Goal: Information Seeking & Learning: Check status

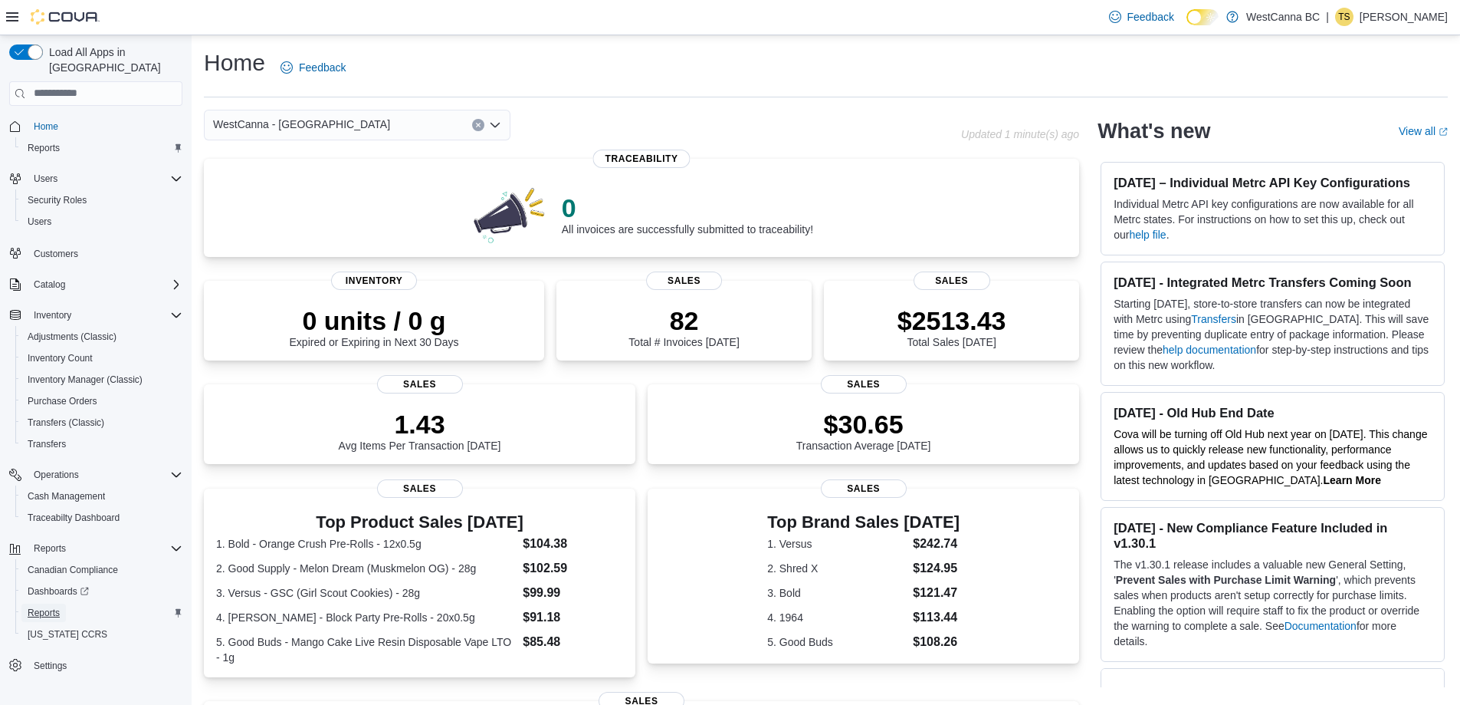
click at [41, 606] on span "Reports" at bounding box center [44, 612] width 32 height 12
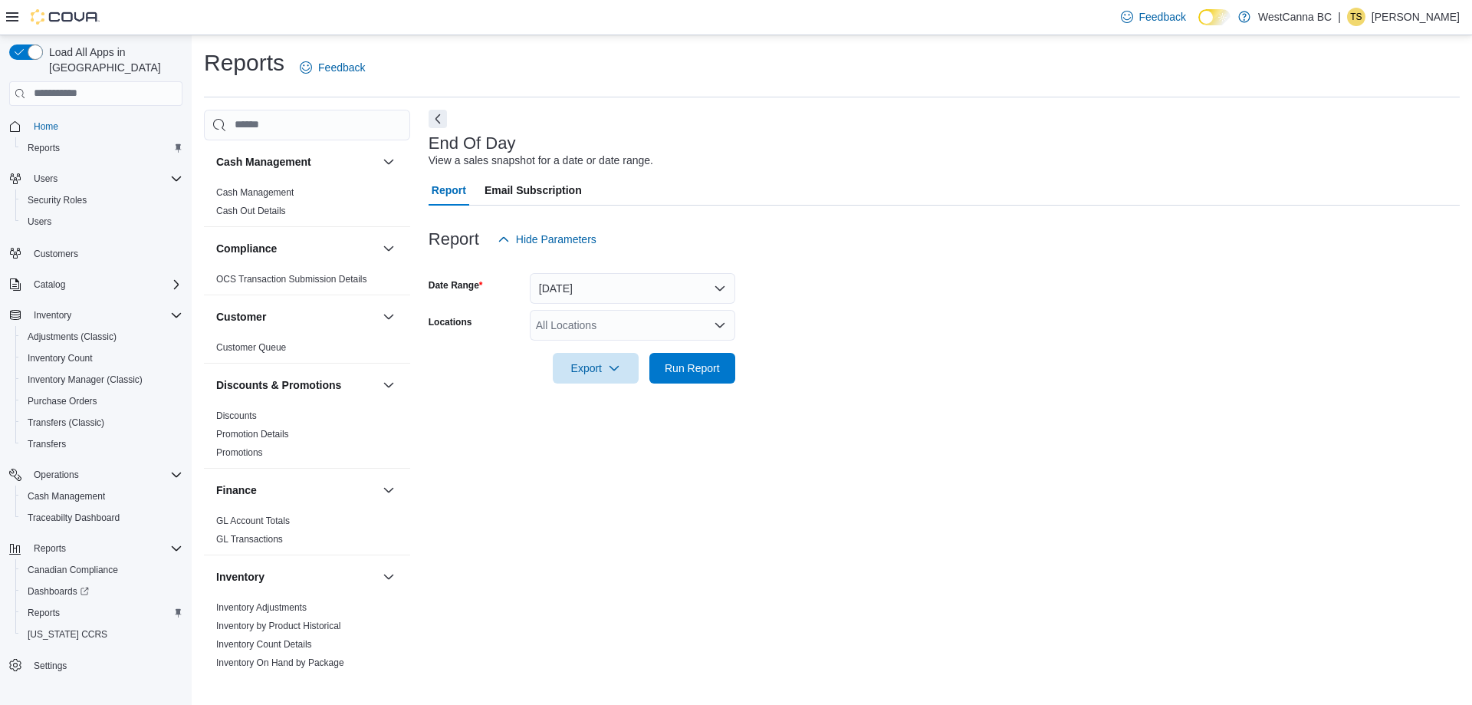
click at [604, 333] on div "All Locations" at bounding box center [632, 325] width 205 height 31
click at [632, 382] on button "WestCanna - [GEOGRAPHIC_DATA]" at bounding box center [632, 374] width 205 height 22
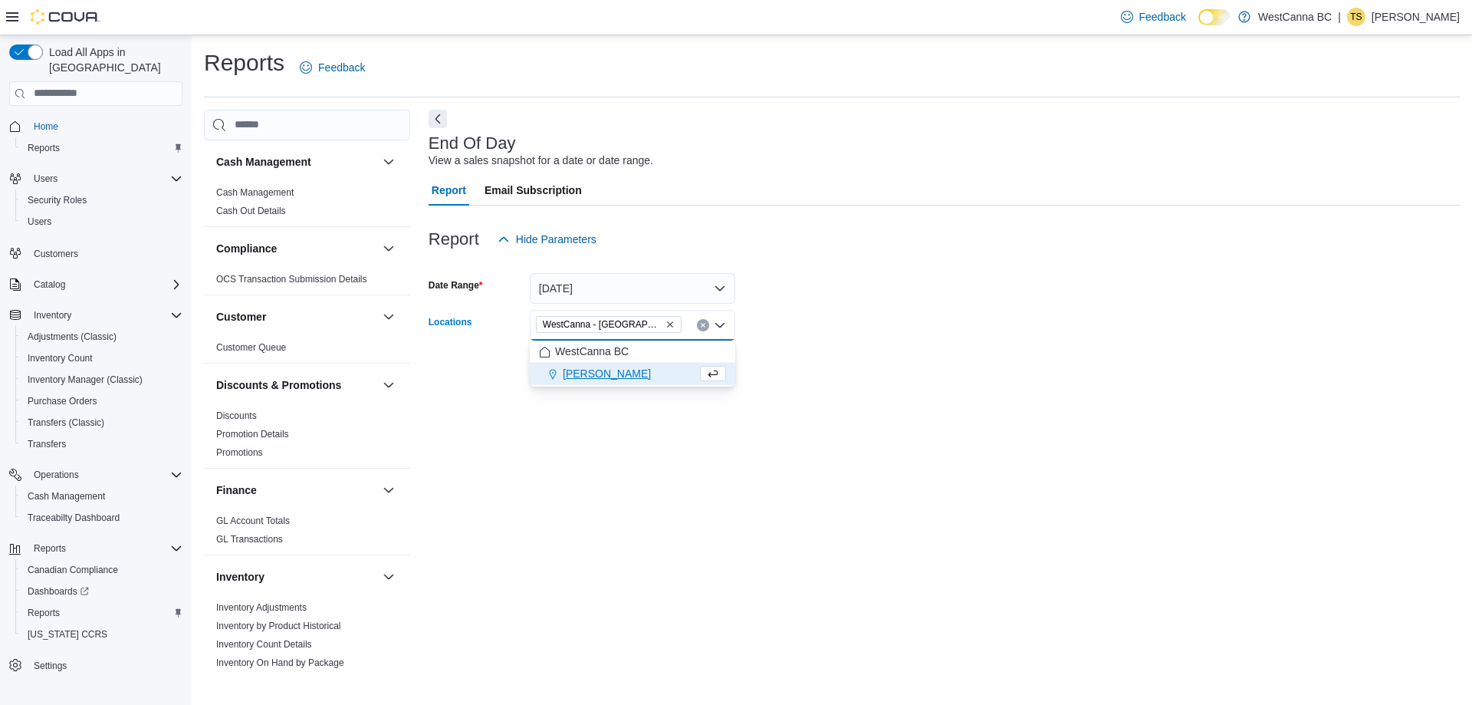
drag, startPoint x: 790, startPoint y: 447, endPoint x: 736, endPoint y: 383, distance: 83.8
click at [789, 446] on div "End Of Day View a sales snapshot for a date or date range. Report Email Subscri…" at bounding box center [944, 389] width 1031 height 559
click at [696, 374] on span "Run Report" at bounding box center [692, 367] width 55 height 15
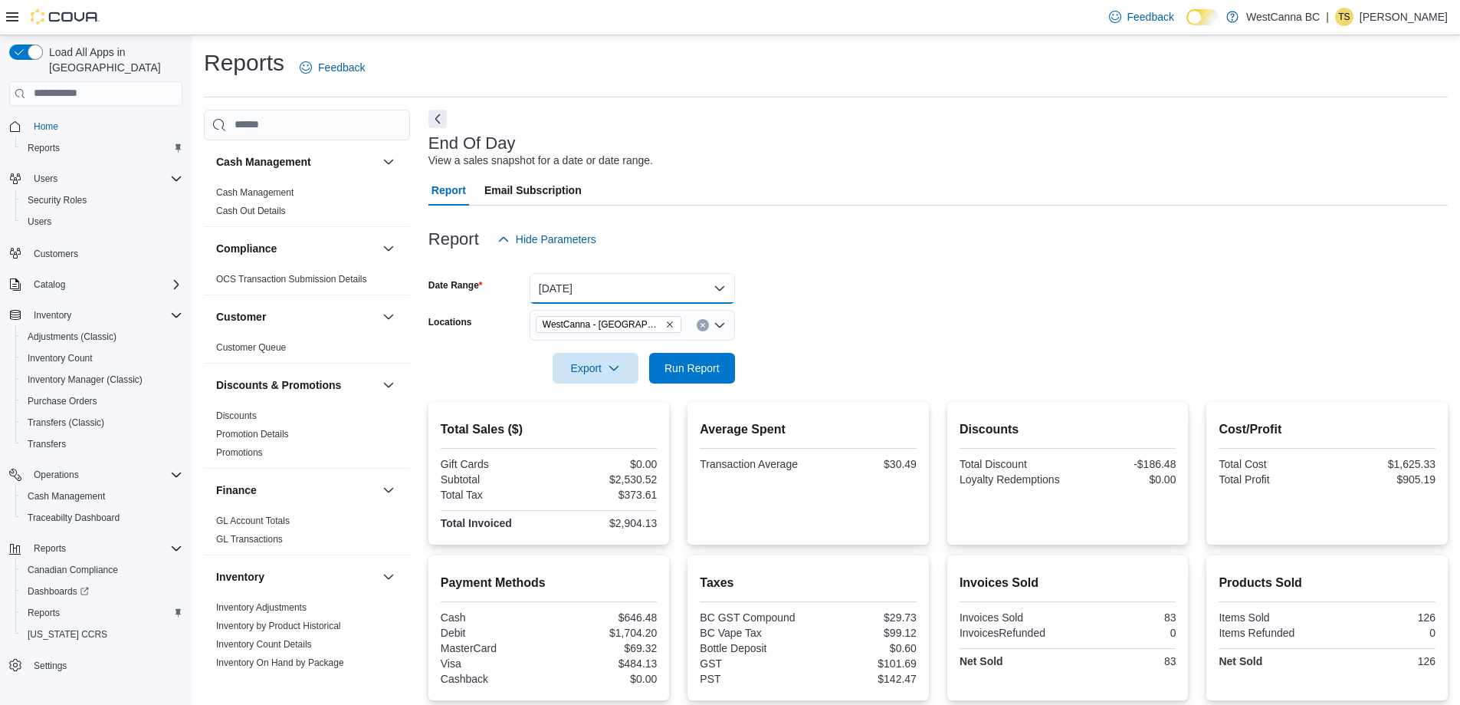
click at [619, 285] on button "[DATE]" at bounding box center [632, 288] width 205 height 31
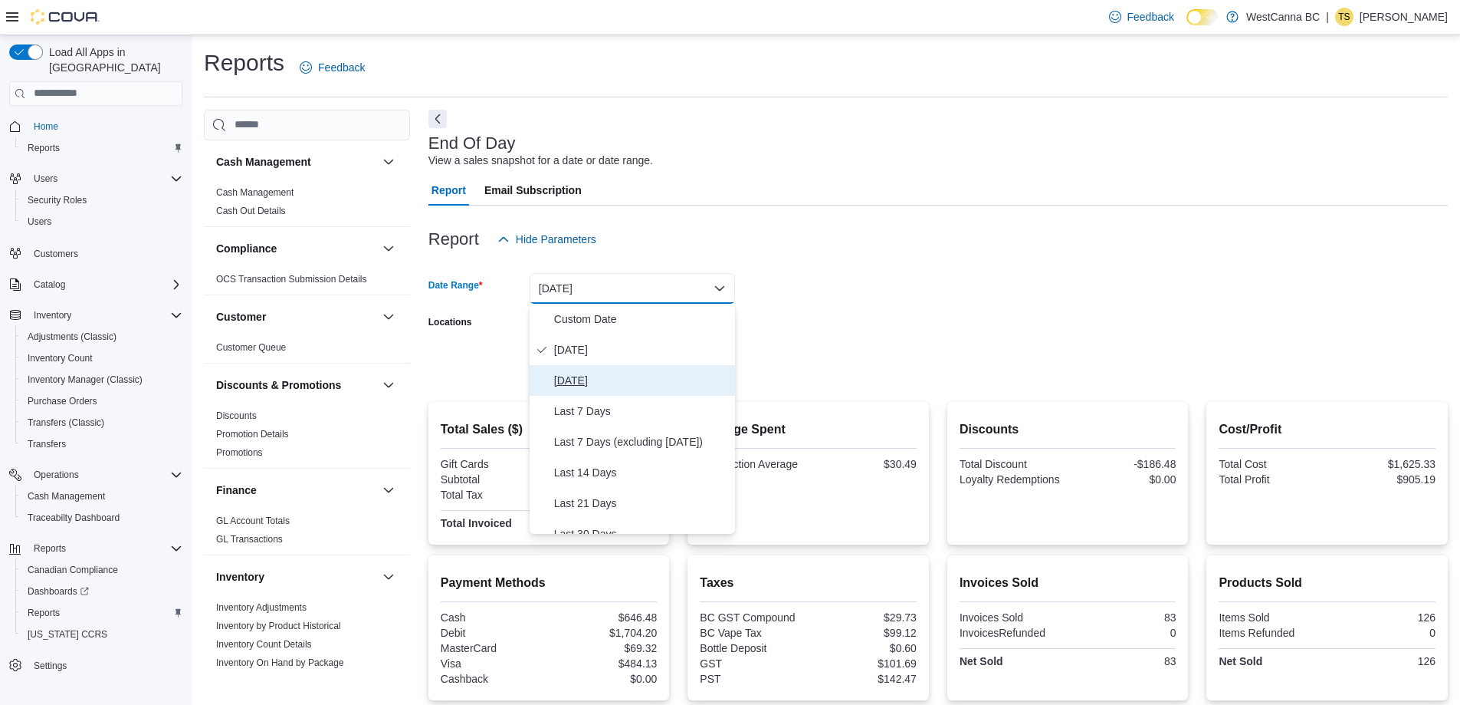
click at [585, 383] on span "[DATE]" at bounding box center [641, 380] width 175 height 18
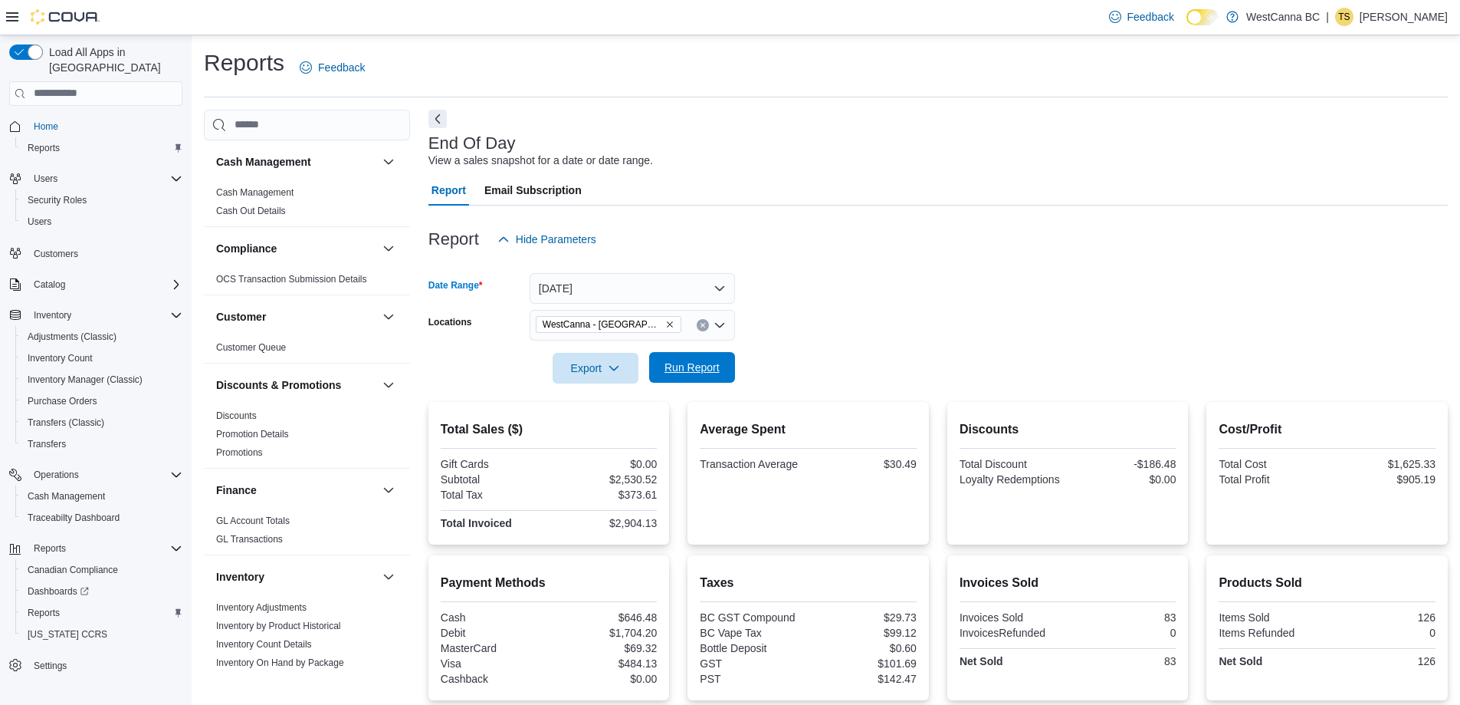
click at [700, 373] on span "Run Report" at bounding box center [692, 367] width 55 height 15
click at [638, 479] on div "$4,016.73" at bounding box center [604, 479] width 105 height 12
copy div "$4,016.73"
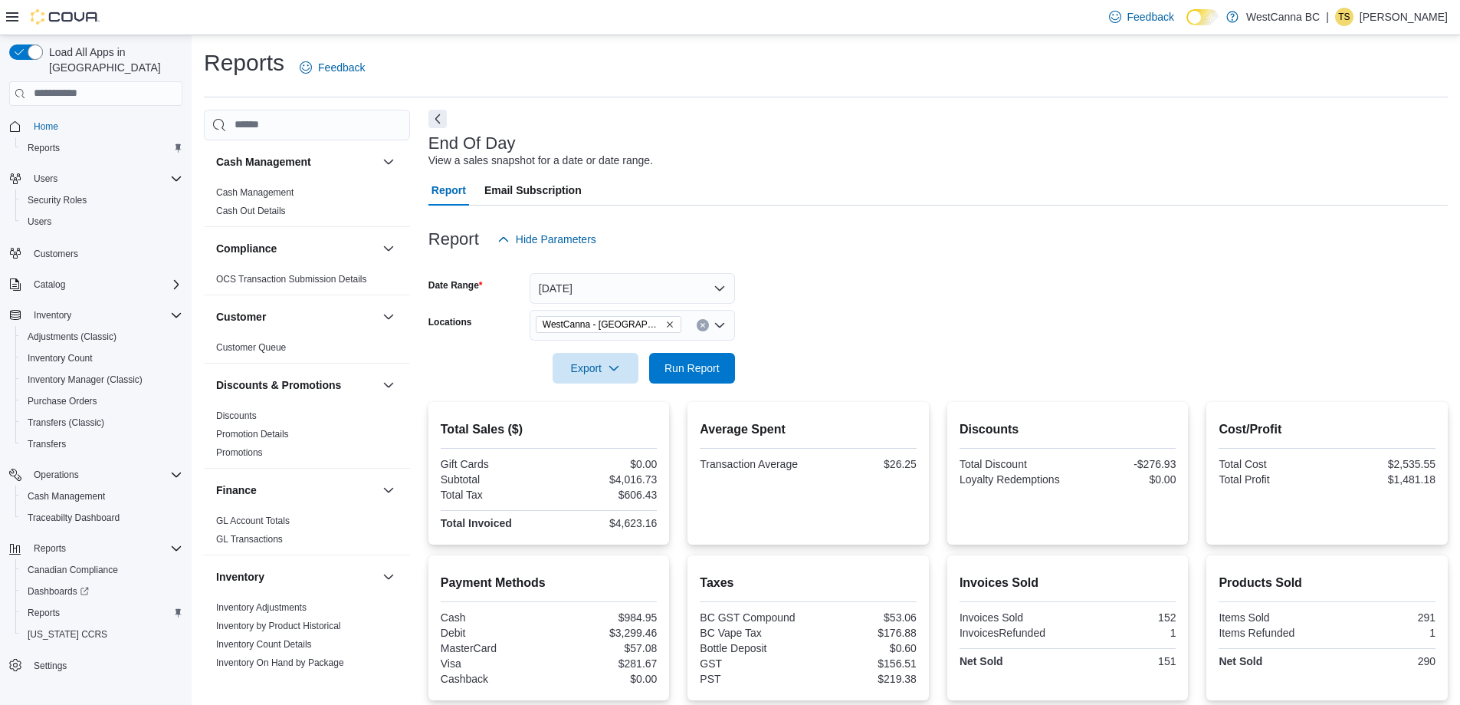
click at [649, 519] on div "$4,623.16" at bounding box center [604, 523] width 105 height 12
copy div "$4,623.16"
click at [1433, 480] on div "$1,481.18" at bounding box center [1383, 479] width 105 height 12
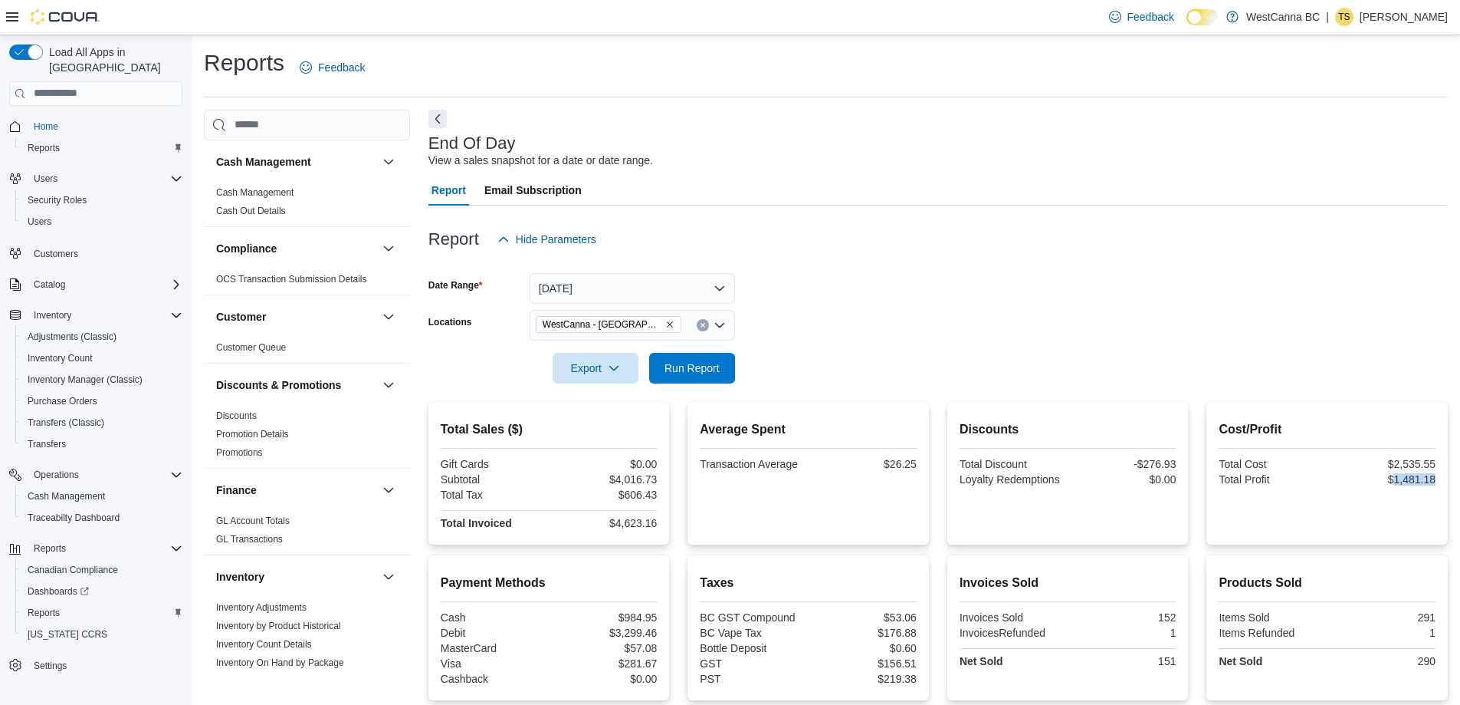
click at [1434, 480] on div "$1,481.18" at bounding box center [1383, 479] width 105 height 12
copy div "$1,481.18"
click at [665, 327] on icon "Remove WestCanna - Broadway from selection in this group" at bounding box center [669, 324] width 9 height 9
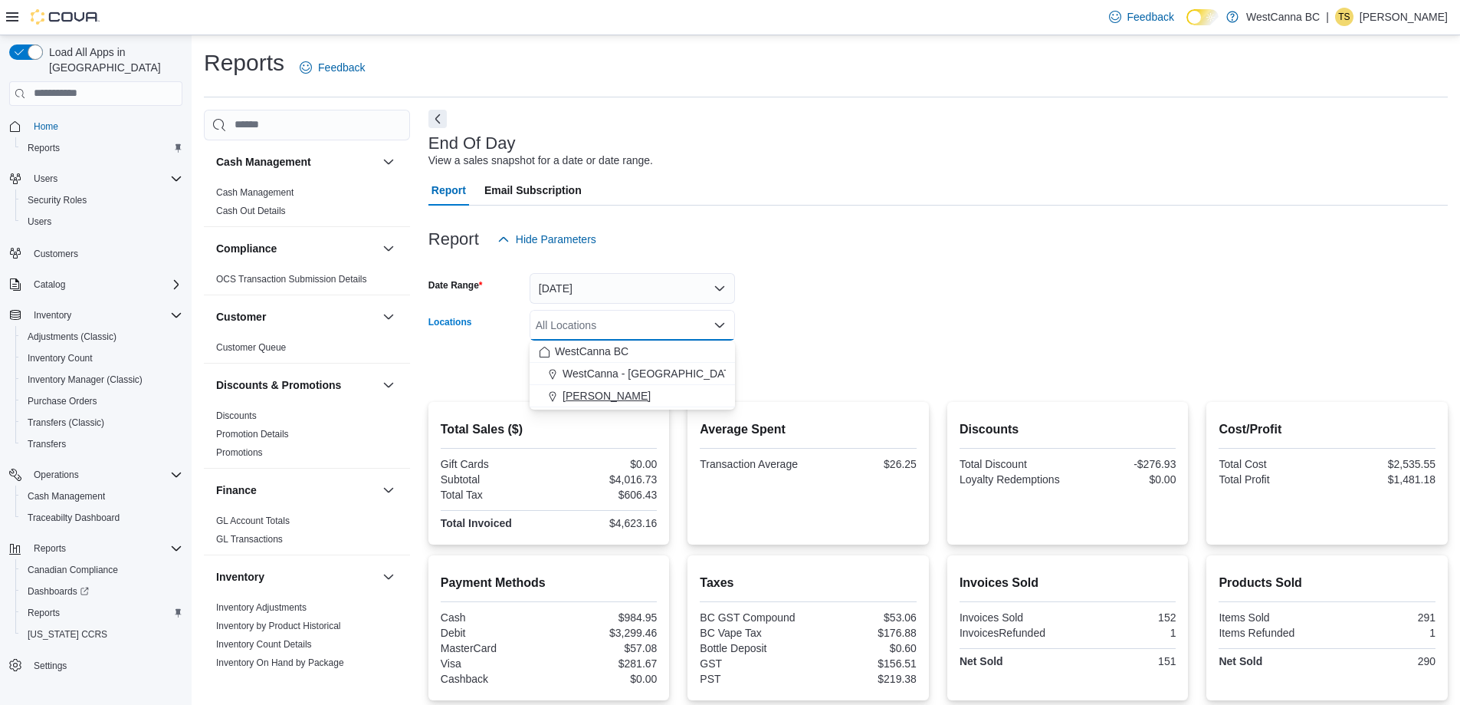
click at [636, 396] on span "[PERSON_NAME]" at bounding box center [607, 395] width 88 height 15
click at [793, 334] on form "Date Range [DATE] Locations [GEOGRAPHIC_DATA] - [PERSON_NAME] Combo box. Select…" at bounding box center [939, 319] width 1020 height 129
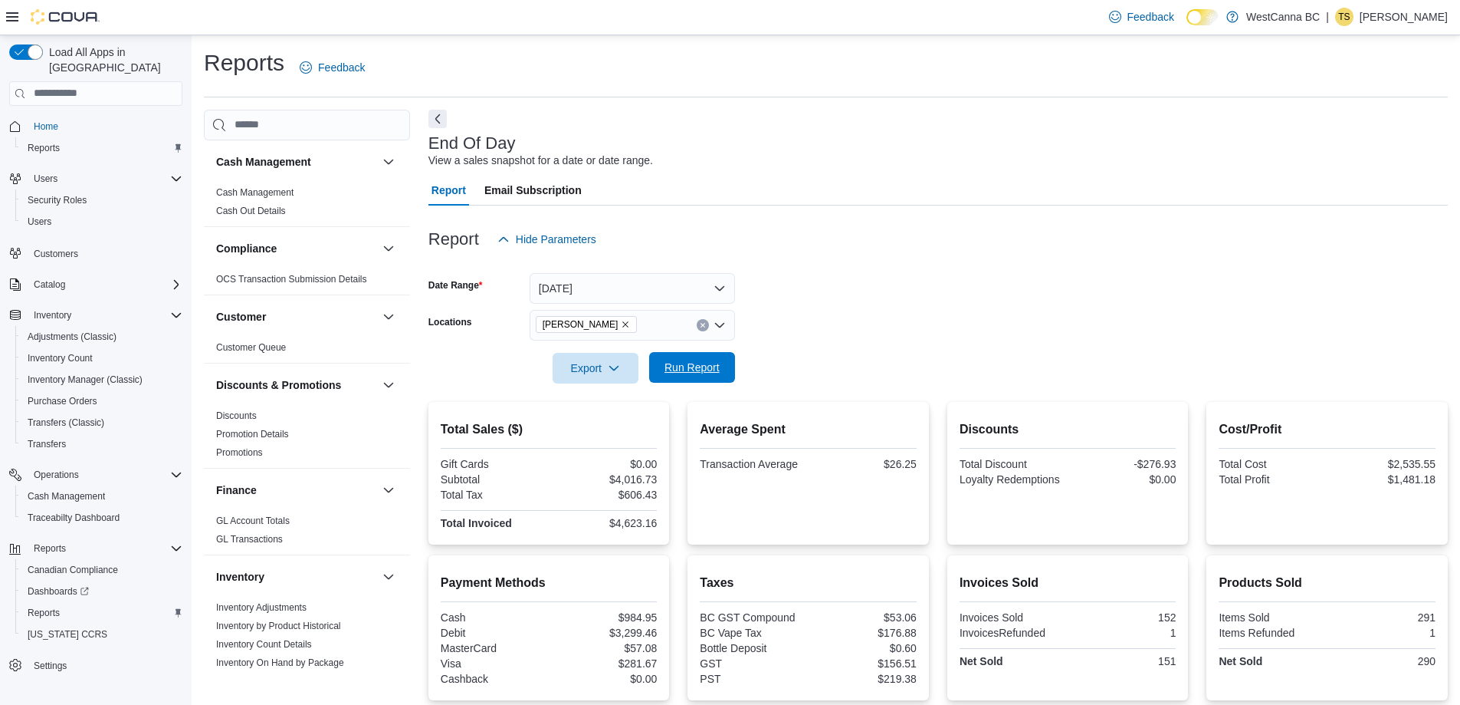
click at [701, 356] on span "Run Report" at bounding box center [692, 367] width 67 height 31
click at [639, 478] on div "$4,842.03" at bounding box center [604, 479] width 105 height 12
copy div "$4,842.03"
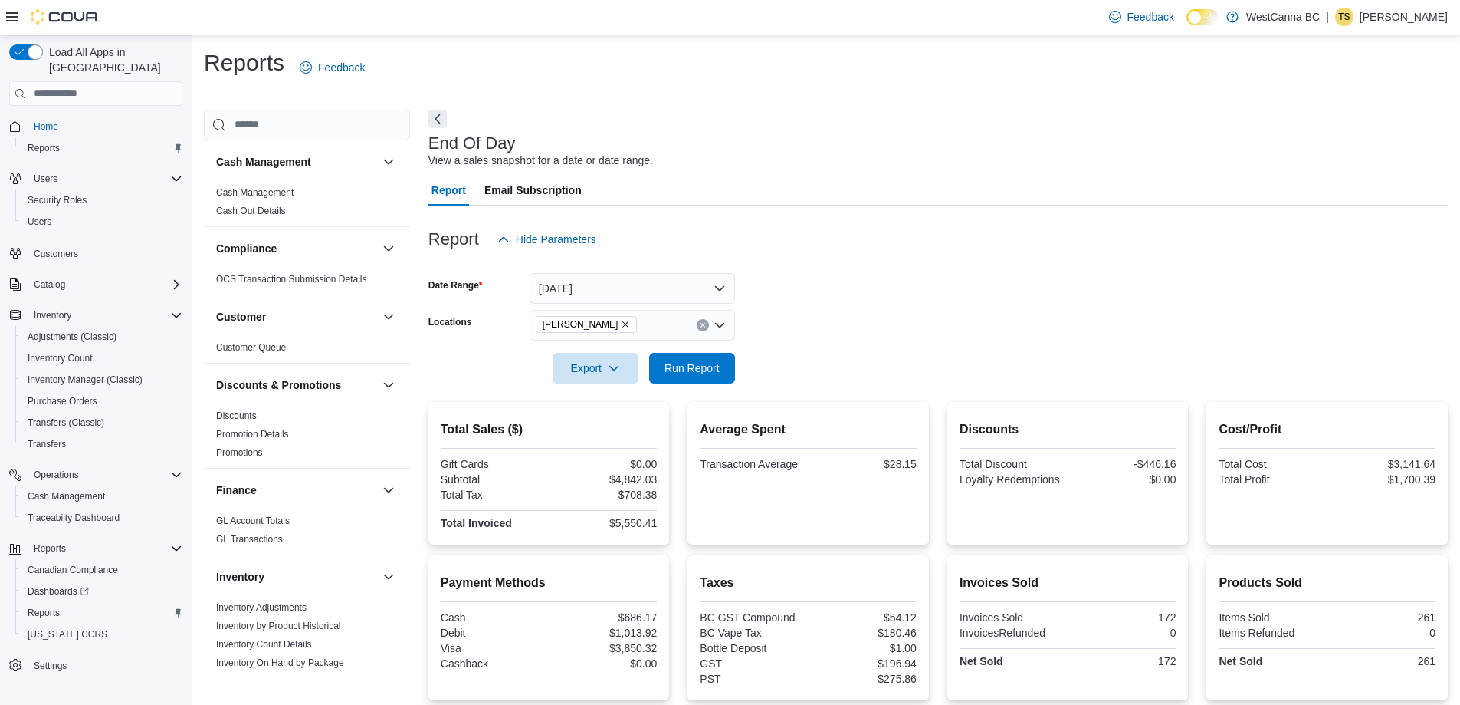
click at [632, 521] on div "$5,550.41" at bounding box center [604, 523] width 105 height 12
copy div "$5,550.41"
click at [1426, 478] on div "$1,700.39" at bounding box center [1383, 479] width 105 height 12
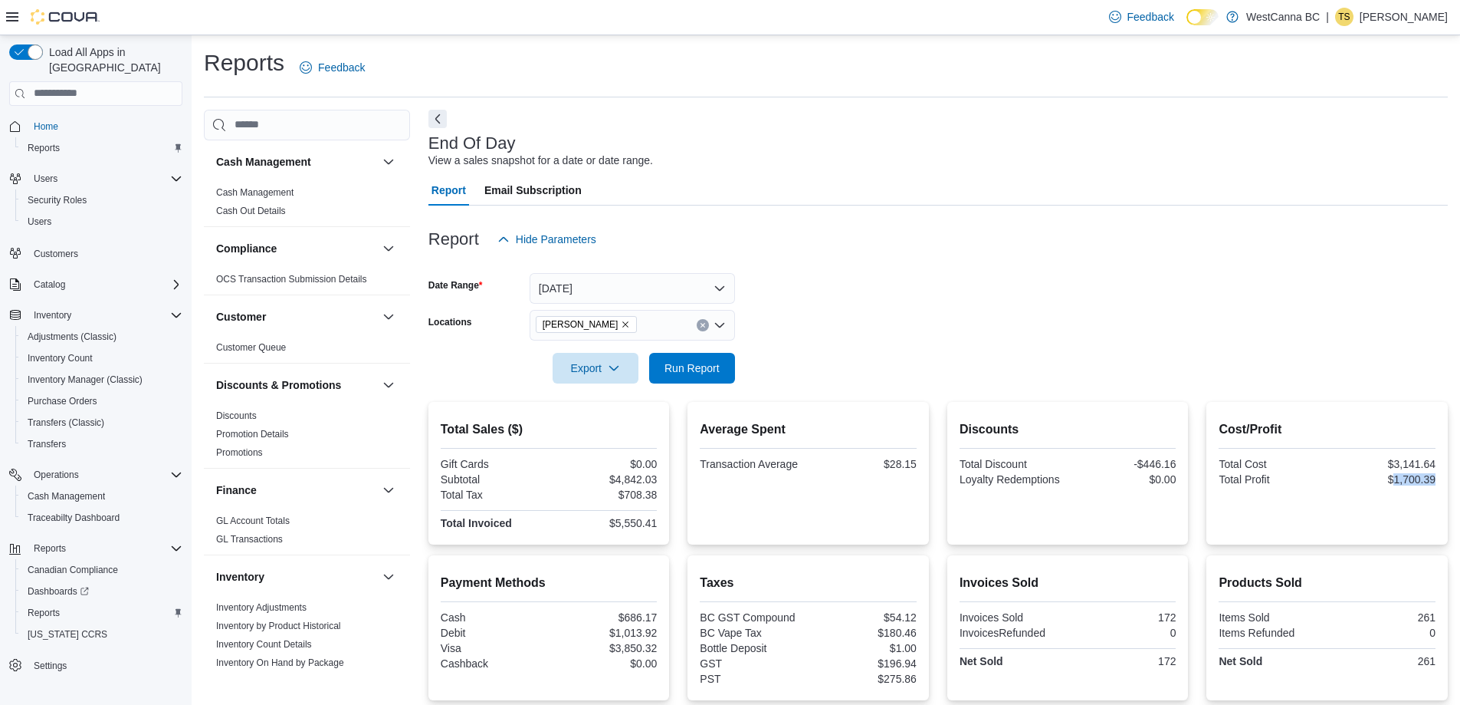
click at [1426, 478] on div "$1,700.39" at bounding box center [1383, 479] width 105 height 12
copy div "$1,700.39"
click at [265, 192] on link "Cash Management" at bounding box center [254, 192] width 77 height 11
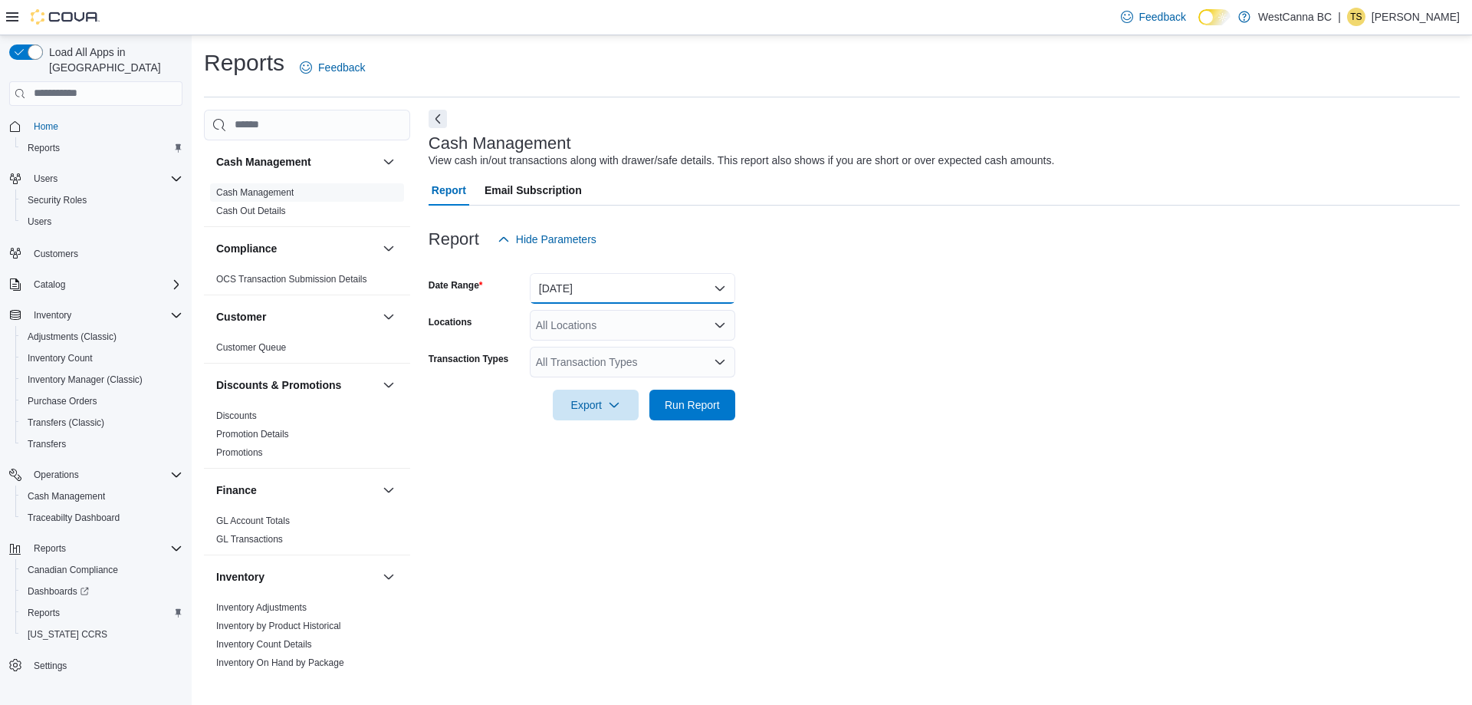
click at [596, 291] on button "[DATE]" at bounding box center [632, 288] width 205 height 31
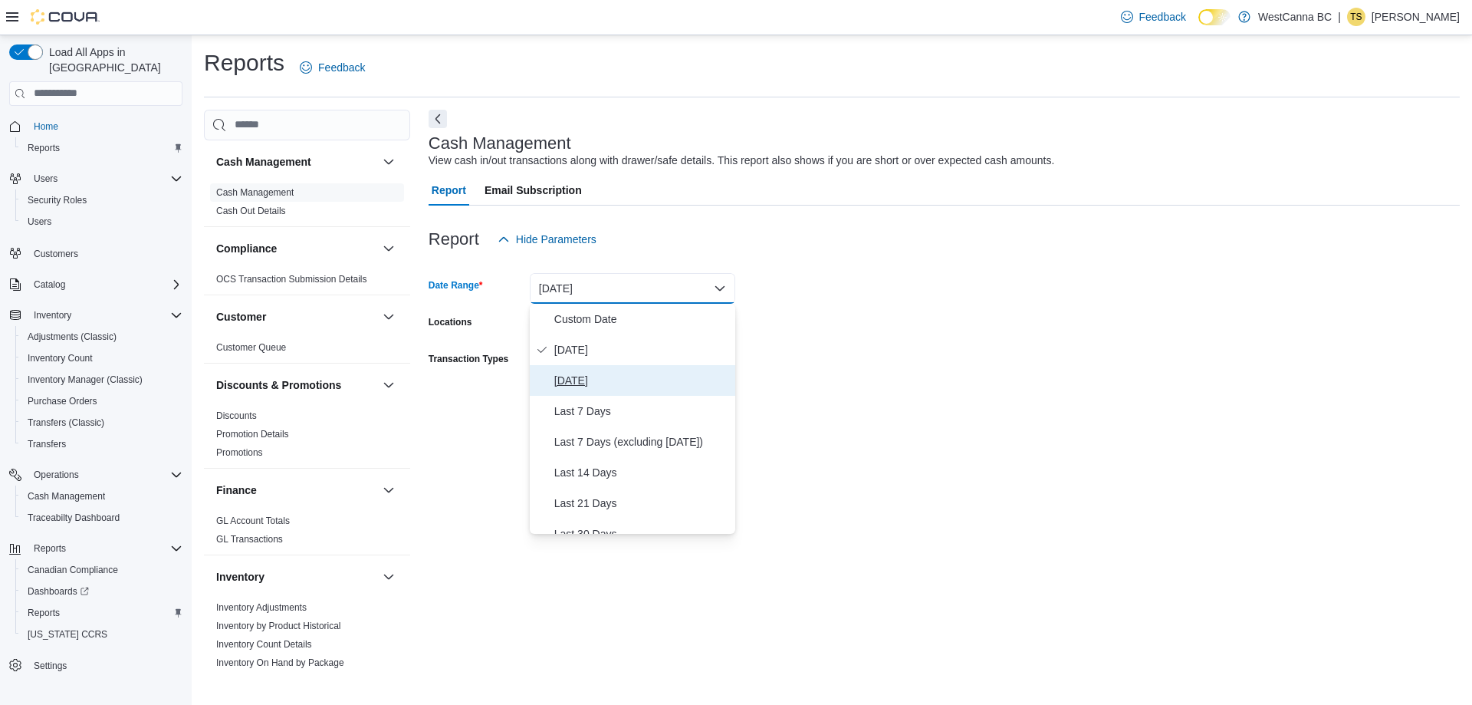
click at [581, 376] on span "[DATE]" at bounding box center [641, 380] width 175 height 18
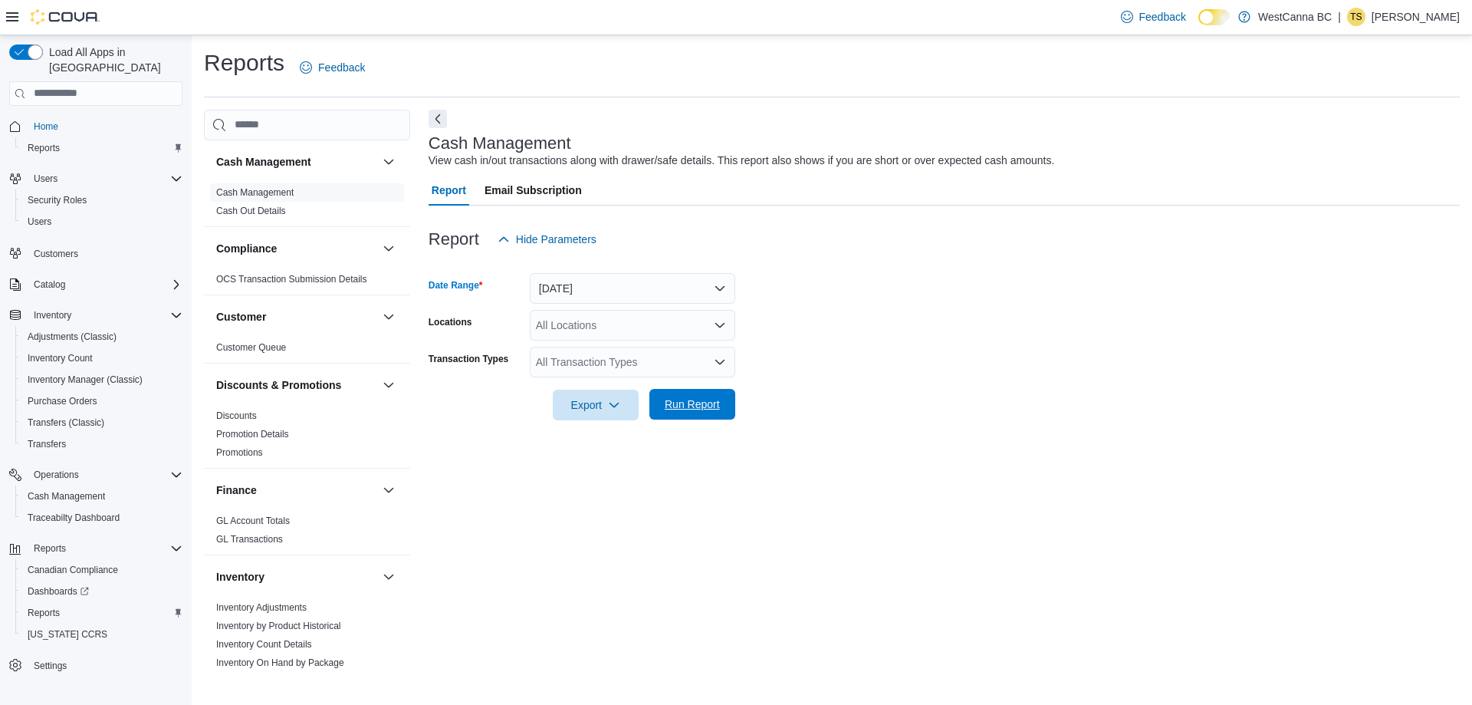
click at [697, 407] on span "Run Report" at bounding box center [692, 403] width 55 height 15
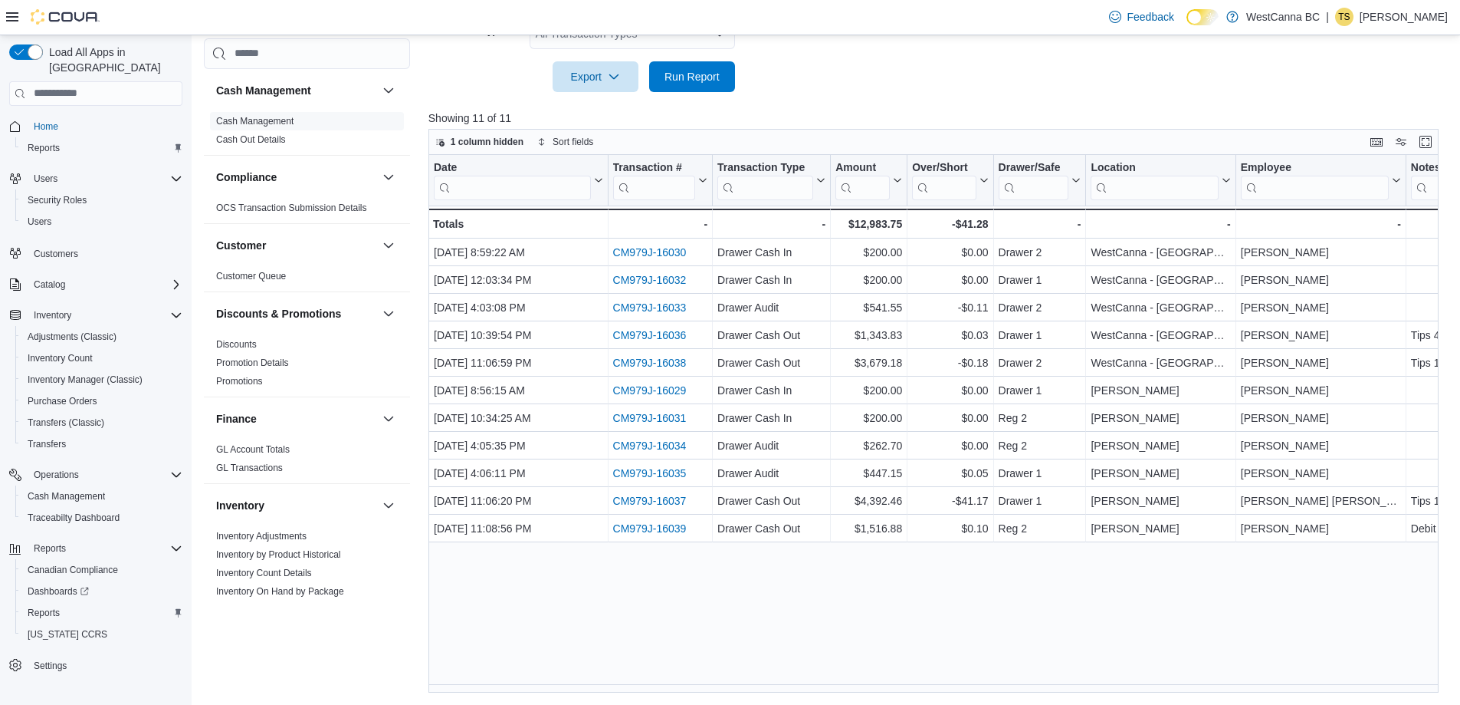
scroll to position [0, 264]
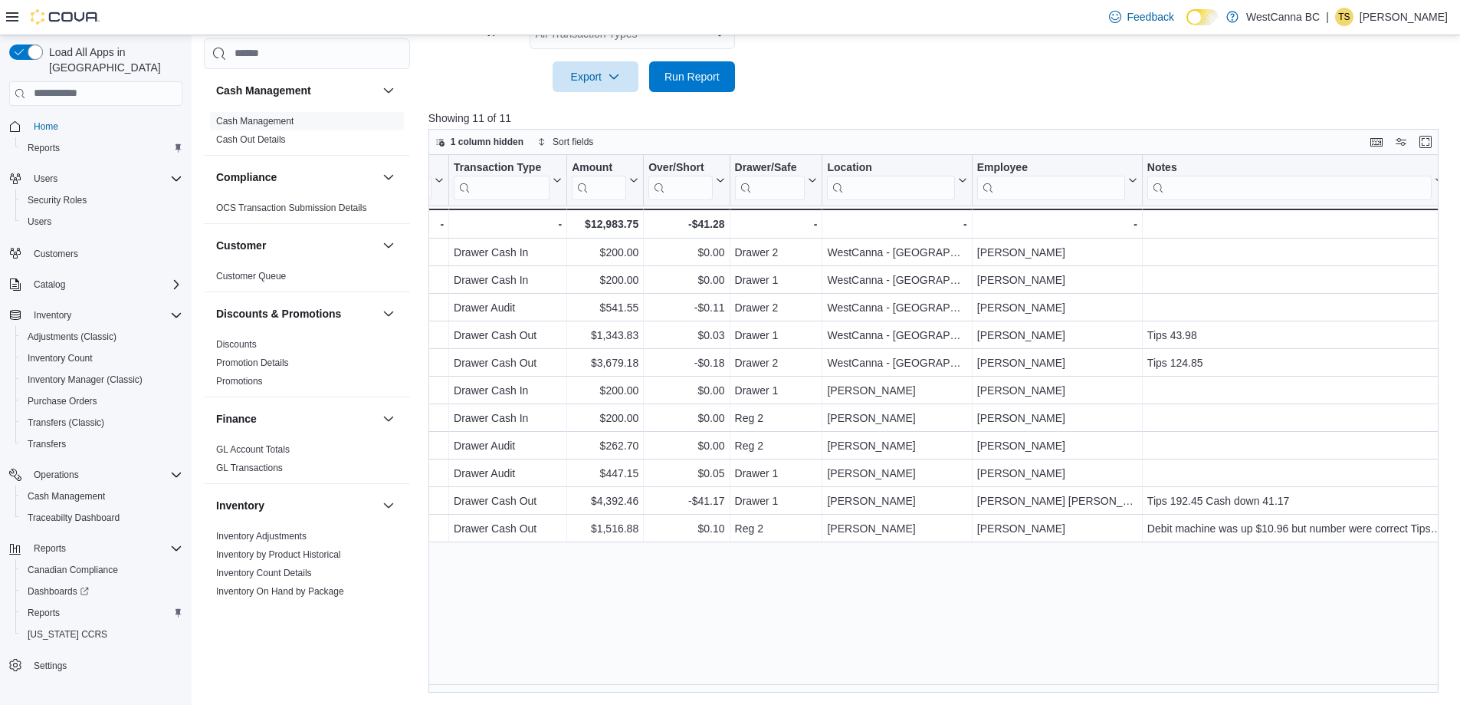
click at [1384, 609] on div "Date Click to view column header actions Transaction # Click to view column hea…" at bounding box center [939, 423] width 1021 height 537
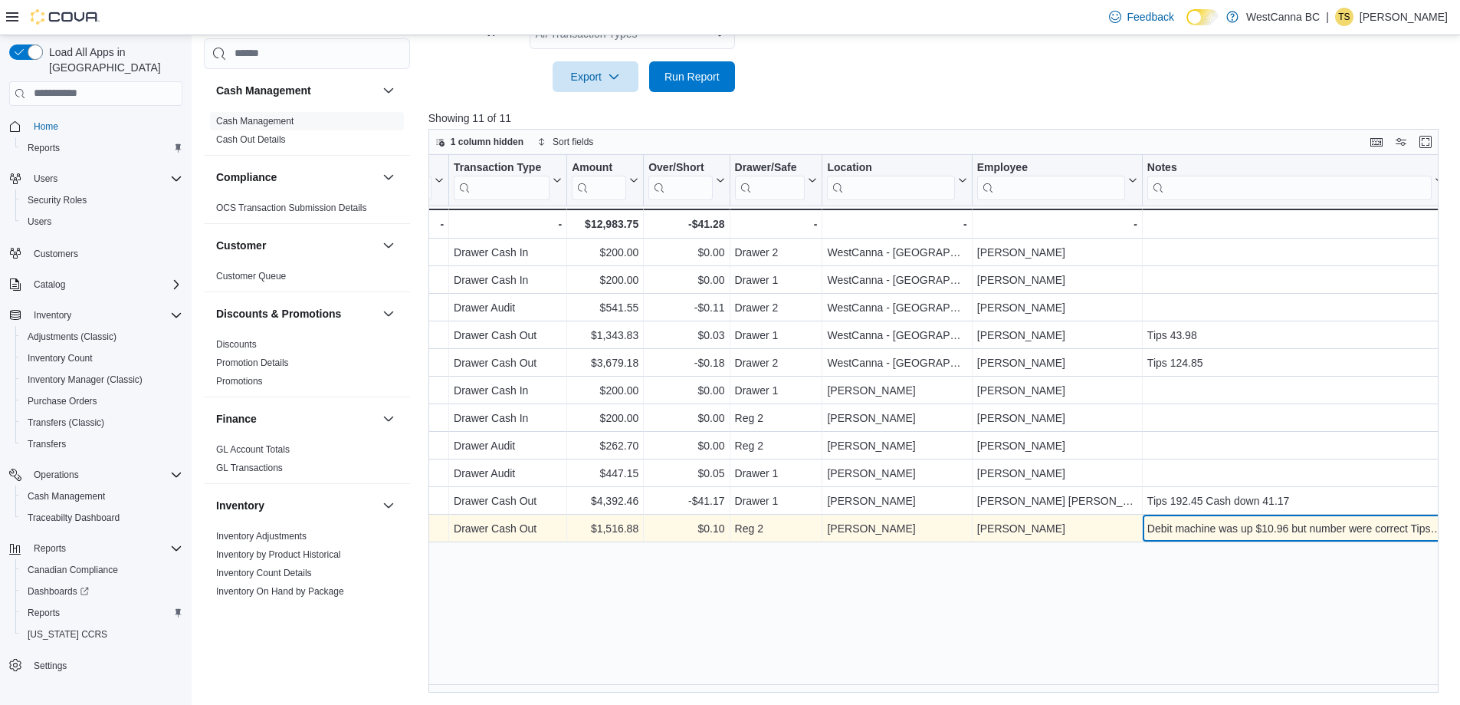
click at [1368, 526] on div "Debit machine was up $10.96 but number were correct Tips $35.75" at bounding box center [1296, 528] width 297 height 18
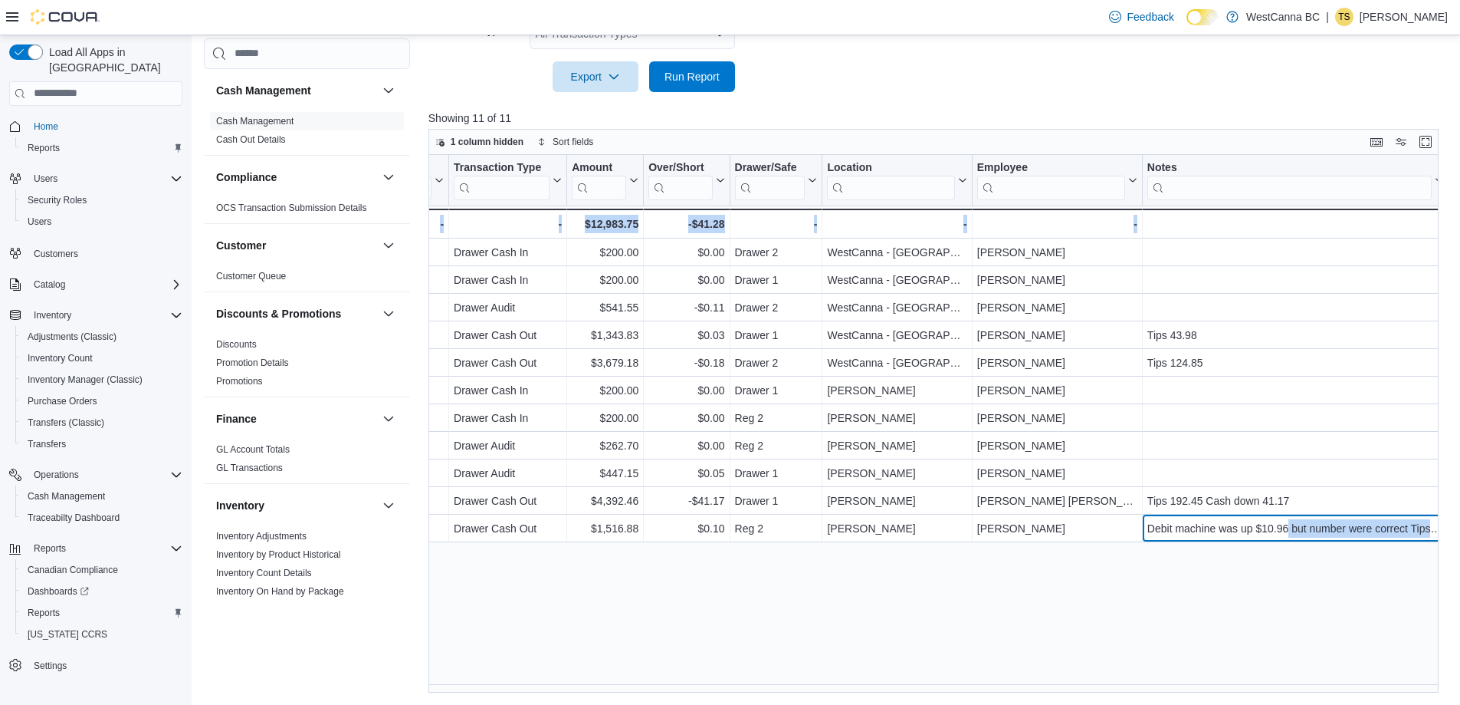
drag, startPoint x: 1329, startPoint y: 524, endPoint x: 1471, endPoint y: 524, distance: 142.6
click at [1460, 376] on html "Feedback Dark Mode WestCanna [GEOGRAPHIC_DATA] | TS [PERSON_NAME] Load All Apps…" at bounding box center [730, 24] width 1460 height 705
click at [1207, 596] on div "Date Click to view column header actions Transaction # Click to view column hea…" at bounding box center [939, 423] width 1021 height 537
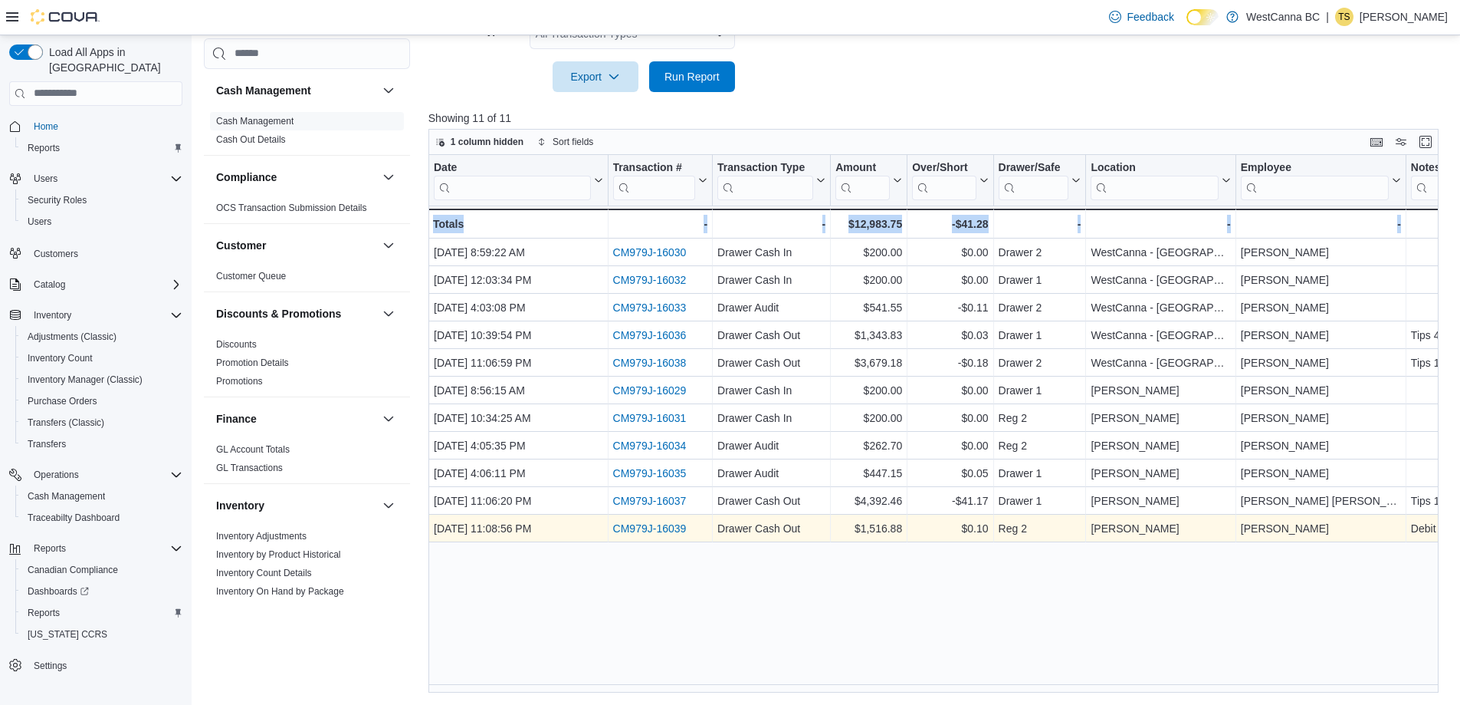
click at [652, 530] on link "CM979J-16039" at bounding box center [650, 528] width 74 height 12
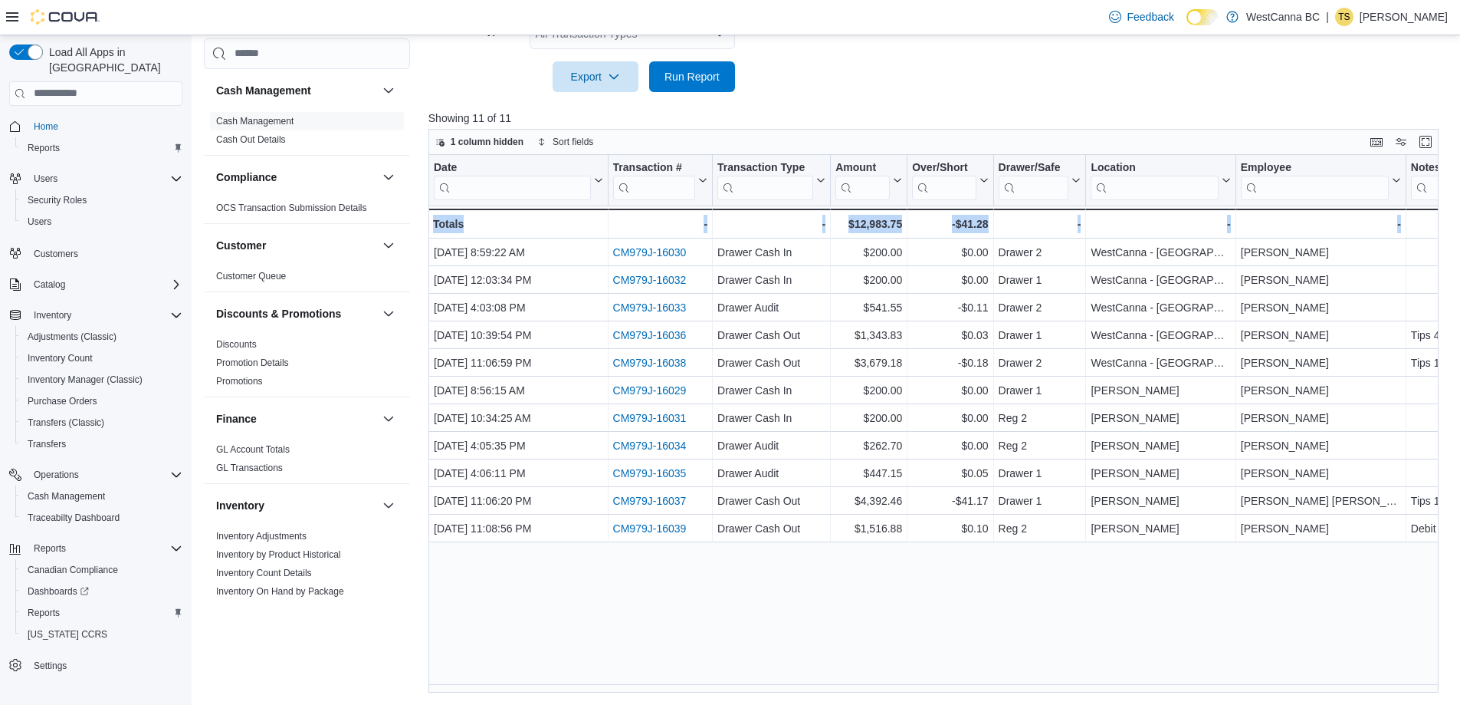
click at [822, 630] on div "Date Click to view column header actions Transaction # Click to view column hea…" at bounding box center [939, 423] width 1021 height 537
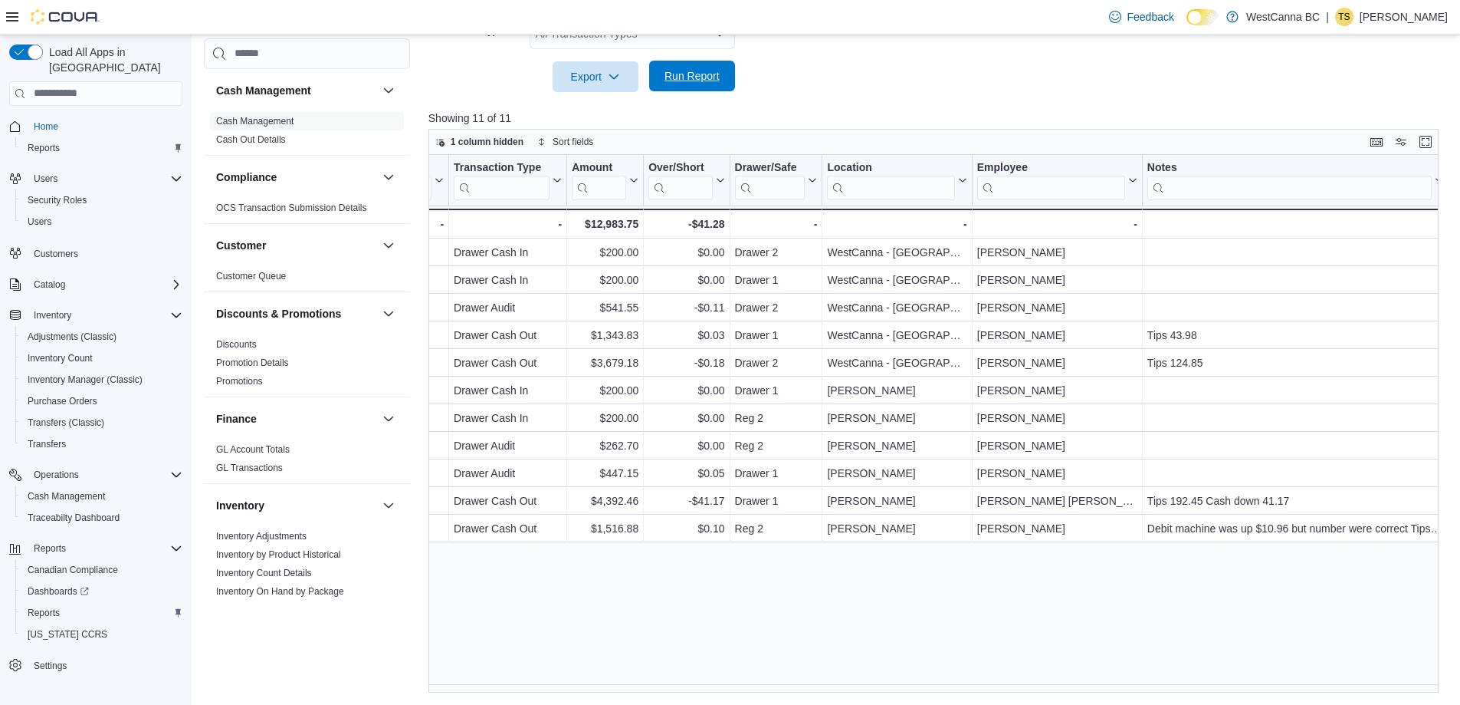
click at [701, 74] on span "Run Report" at bounding box center [692, 75] width 55 height 15
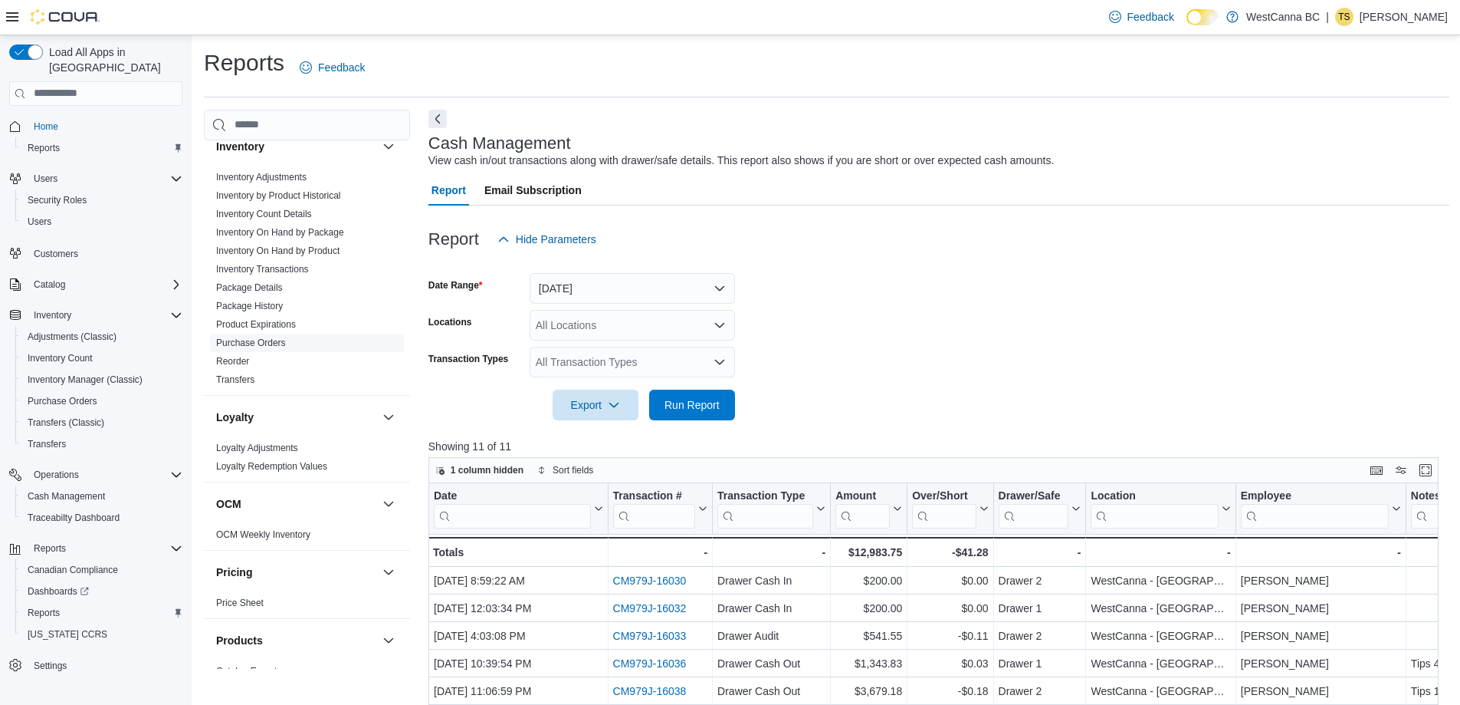
scroll to position [767, 0]
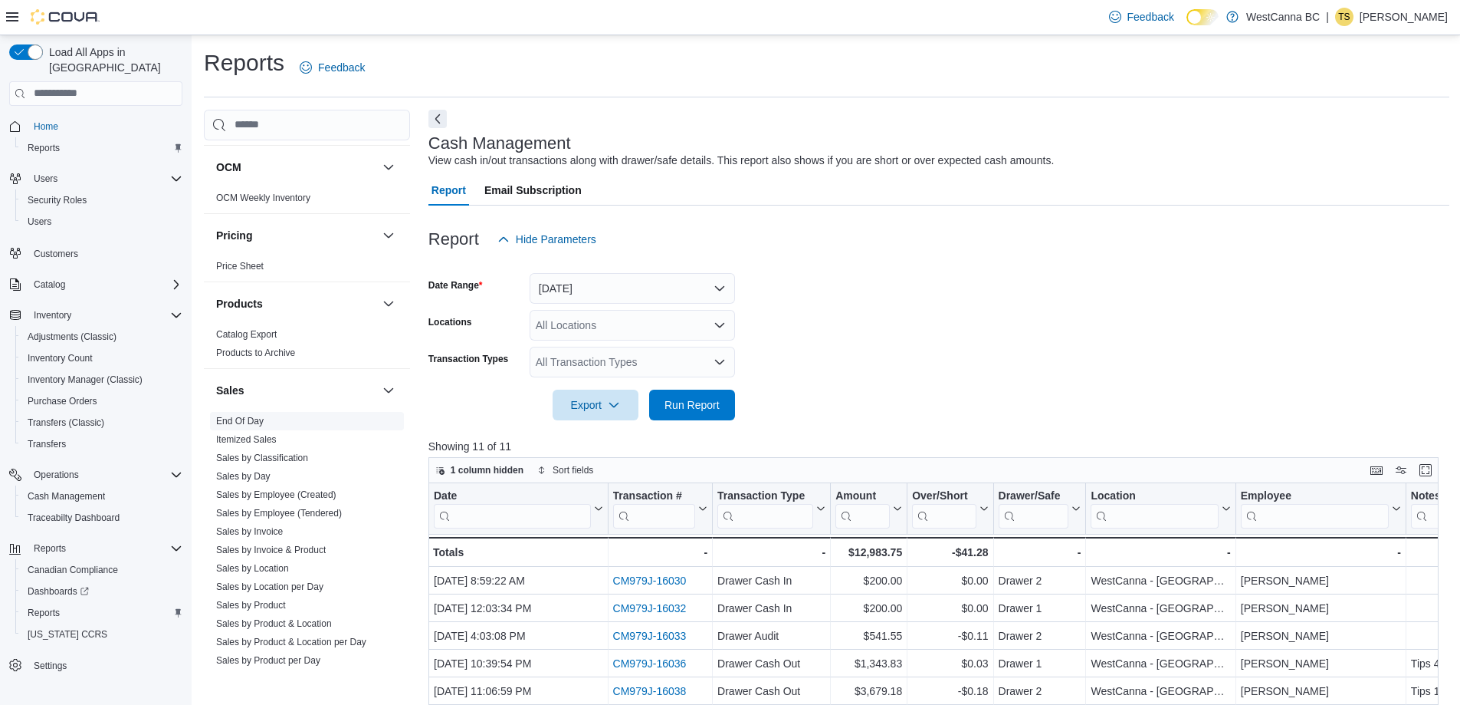
click at [244, 418] on link "End Of Day" at bounding box center [240, 421] width 48 height 11
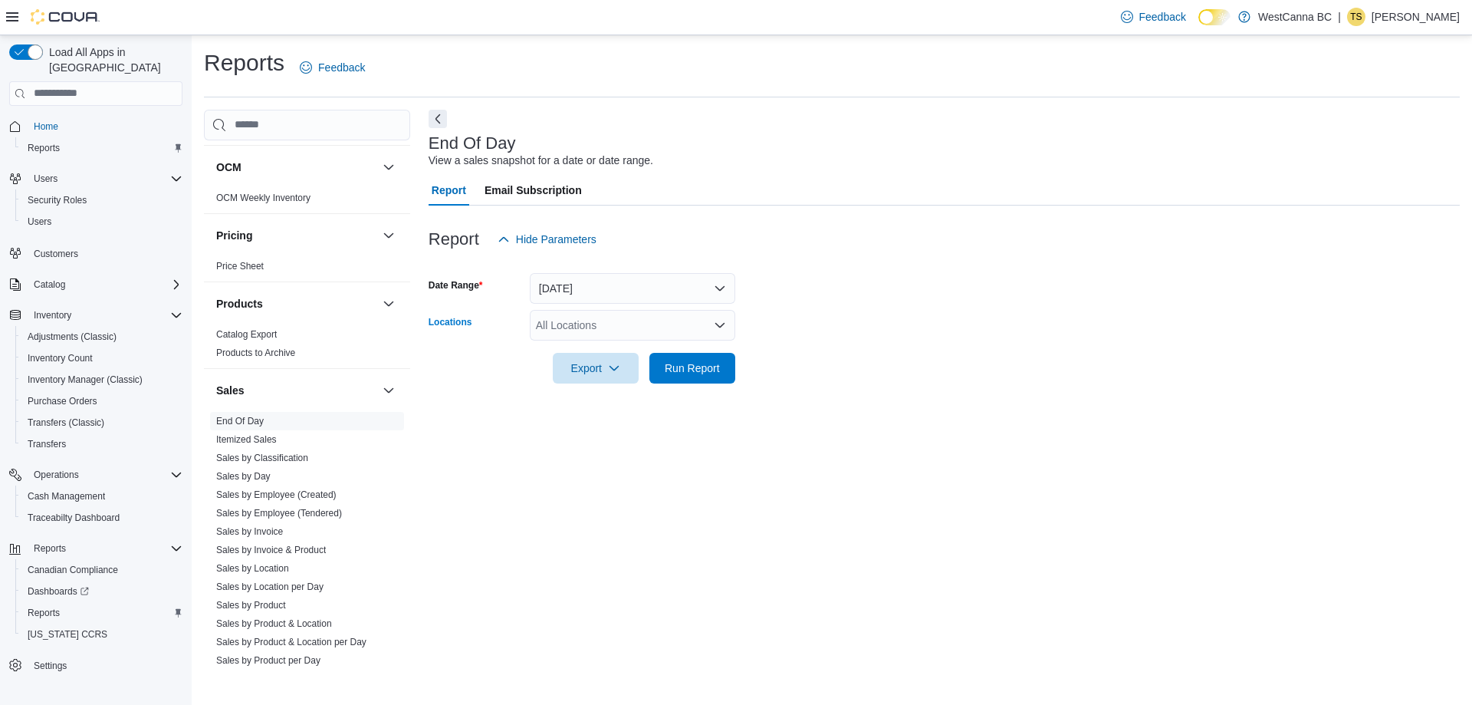
click at [624, 324] on div "All Locations" at bounding box center [632, 325] width 205 height 31
click at [627, 376] on span "WestCanna - [GEOGRAPHIC_DATA]" at bounding box center [651, 373] width 177 height 15
click at [826, 370] on form "Date Range [DATE] Locations [GEOGRAPHIC_DATA] - [GEOGRAPHIC_DATA] Combo box. Se…" at bounding box center [944, 319] width 1031 height 129
click at [697, 363] on span "Run Report" at bounding box center [692, 367] width 55 height 15
